Goal: Navigation & Orientation: Go to known website

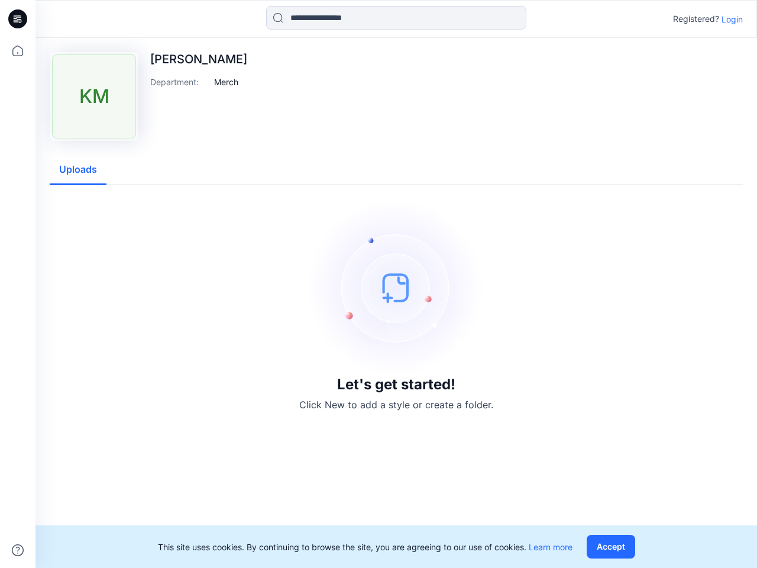
click at [379, 284] on img at bounding box center [396, 287] width 177 height 177
click at [18, 19] on icon at bounding box center [19, 19] width 5 height 1
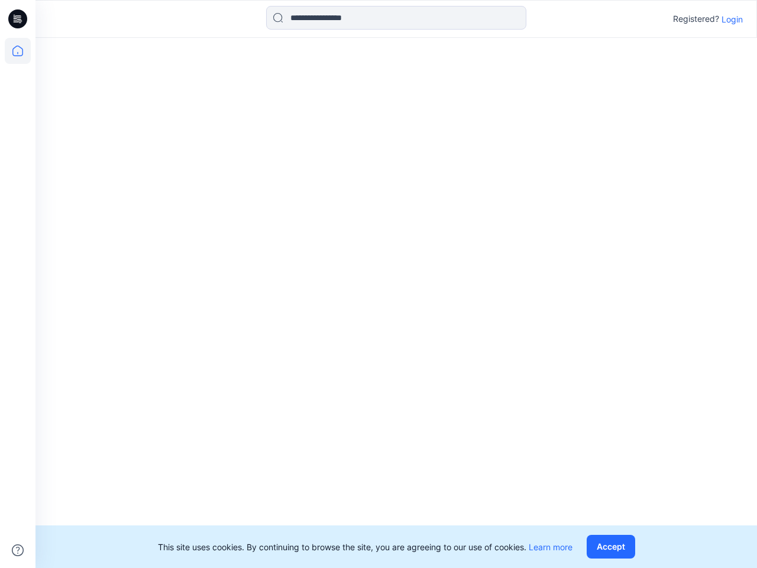
click at [18, 51] on icon at bounding box center [18, 51] width 26 height 26
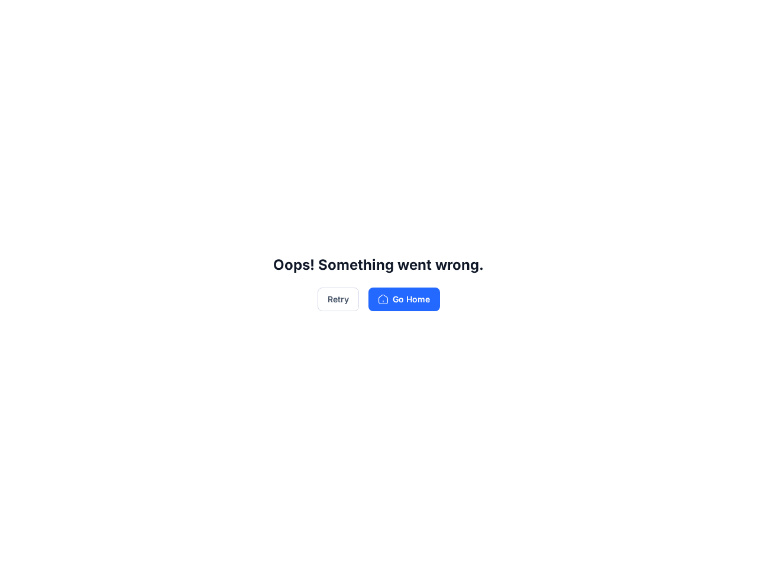
click at [396, 18] on div "Oops! Something went wrong. Retry Go Home" at bounding box center [378, 284] width 757 height 568
click at [732, 19] on div "Oops! Something went wrong. Retry Go Home" at bounding box center [378, 284] width 757 height 568
click at [227, 82] on div "Oops! Something went wrong. Retry Go Home" at bounding box center [378, 284] width 757 height 568
click at [78, 170] on div "Oops! Something went wrong. Retry Go Home" at bounding box center [378, 284] width 757 height 568
click at [613, 547] on div "Oops! Something went wrong. Retry Go Home" at bounding box center [378, 284] width 757 height 568
